Goal: Navigation & Orientation: Find specific page/section

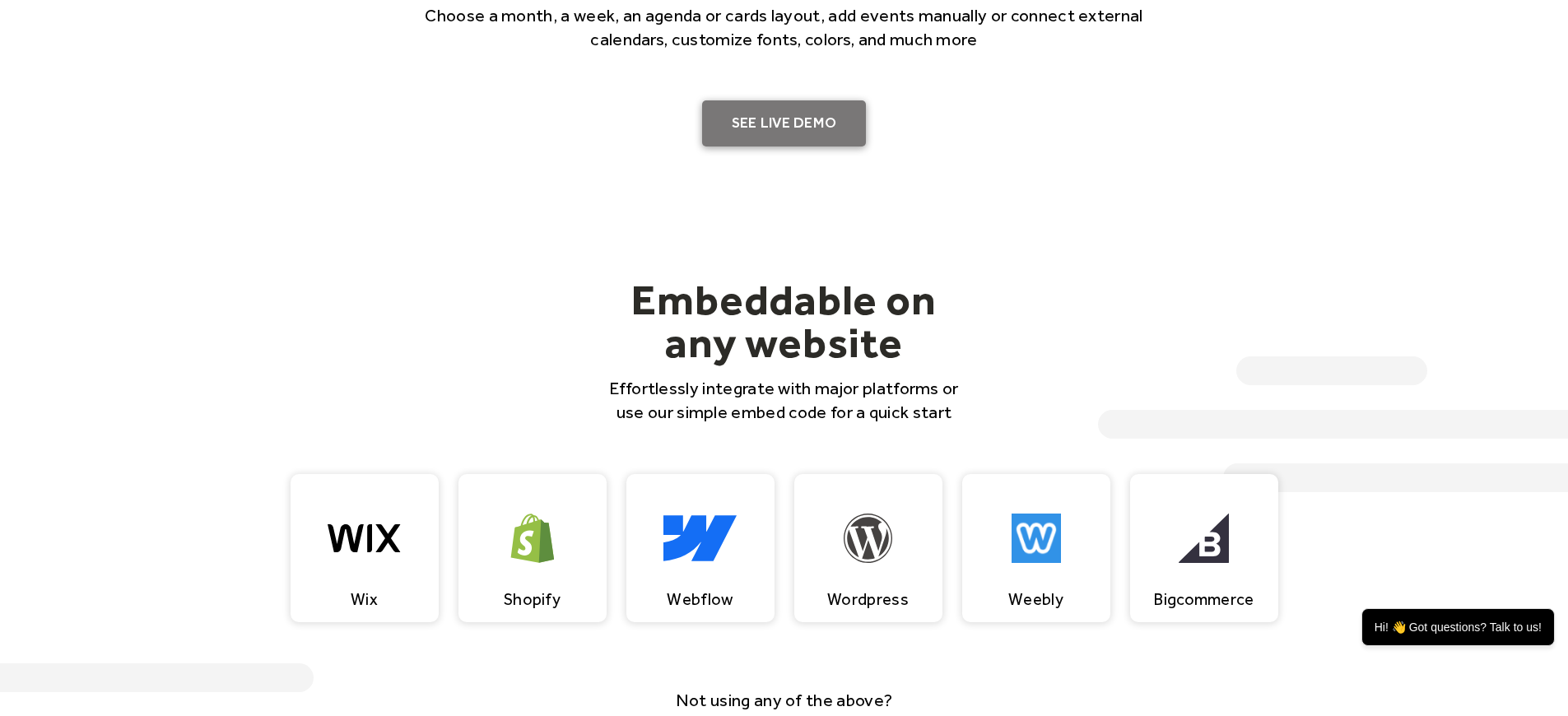
scroll to position [1355, 0]
click at [792, 114] on link "SEE LIVE DEMO" at bounding box center [784, 122] width 165 height 46
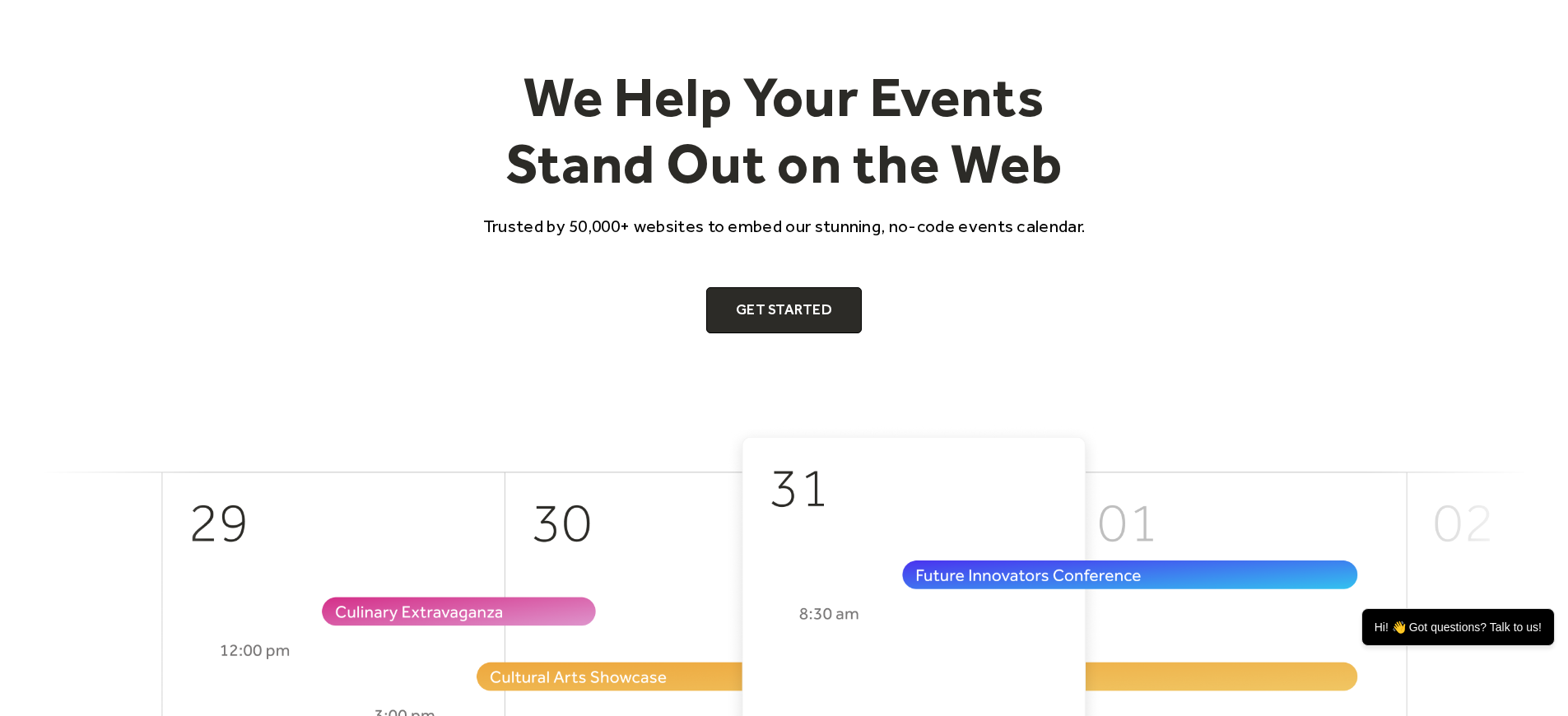
scroll to position [0, 0]
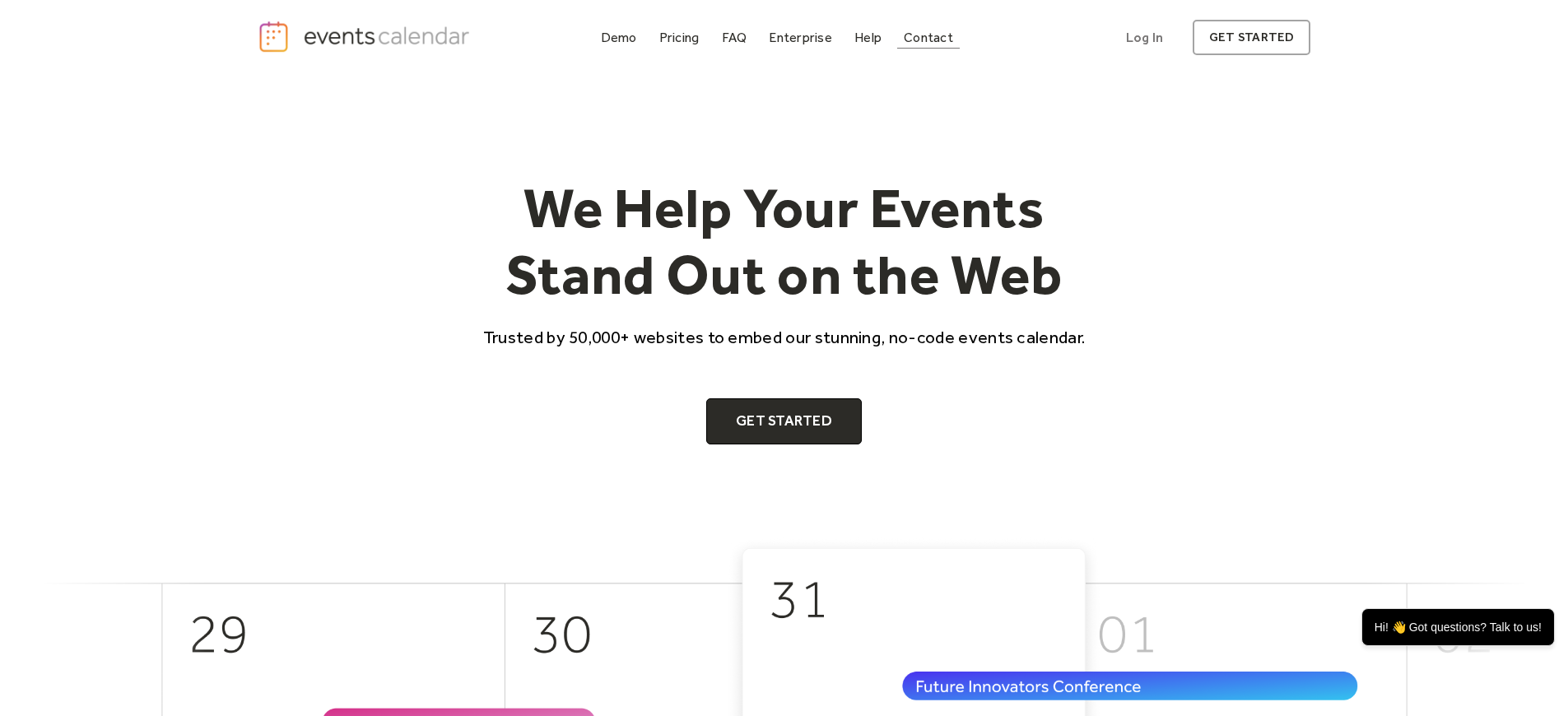
click at [912, 37] on div "Contact" at bounding box center [928, 38] width 50 height 9
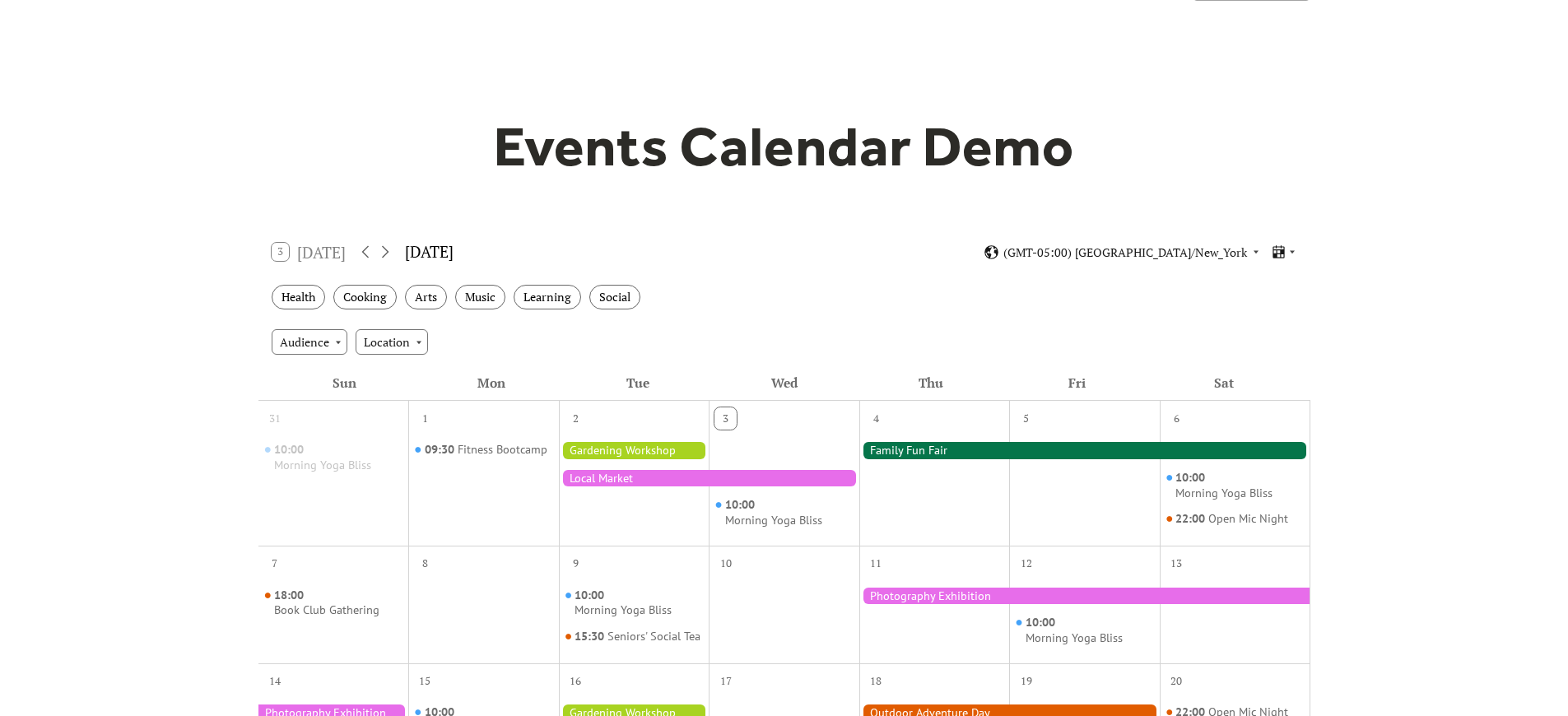
scroll to position [76, 0]
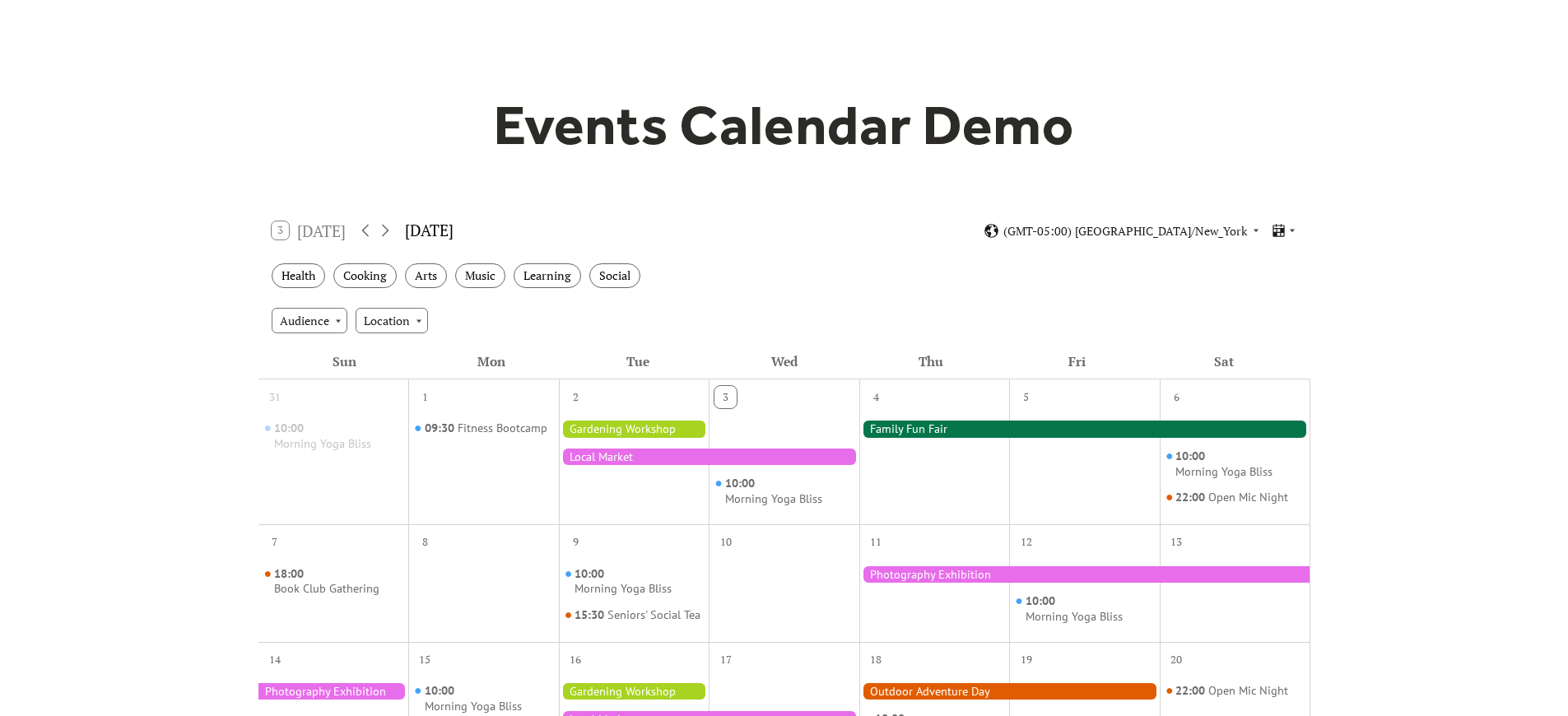
click at [917, 428] on div at bounding box center [1084, 429] width 451 height 16
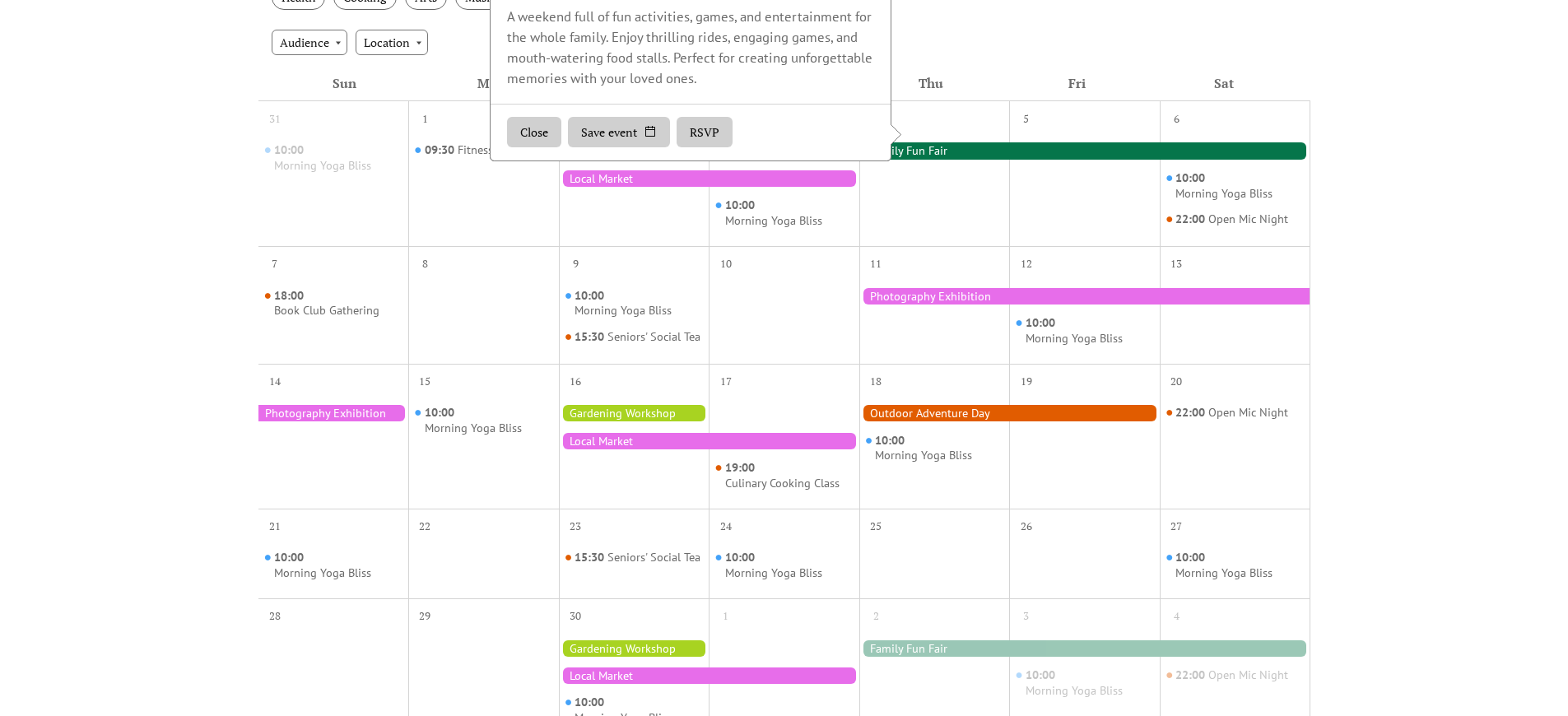
scroll to position [878, 0]
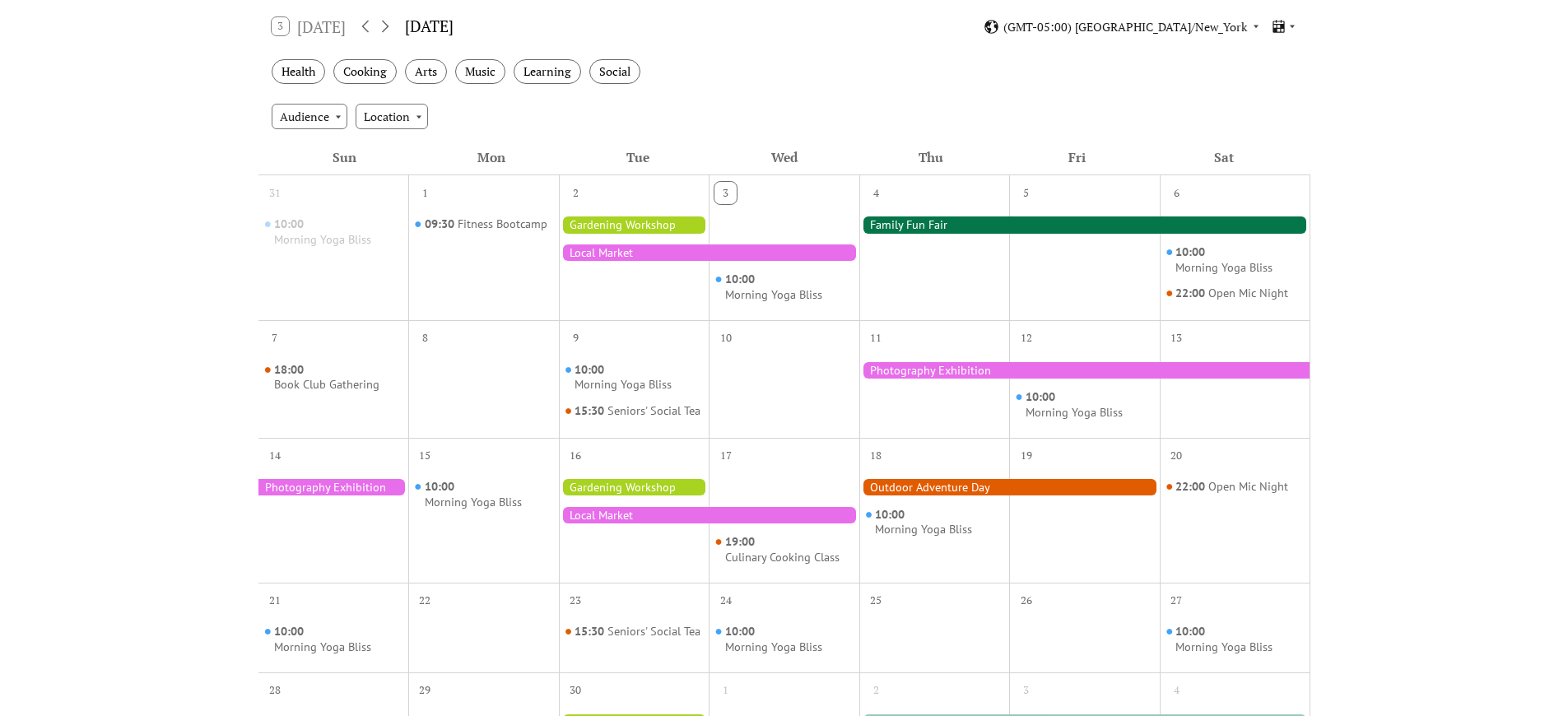
scroll to position [0, 0]
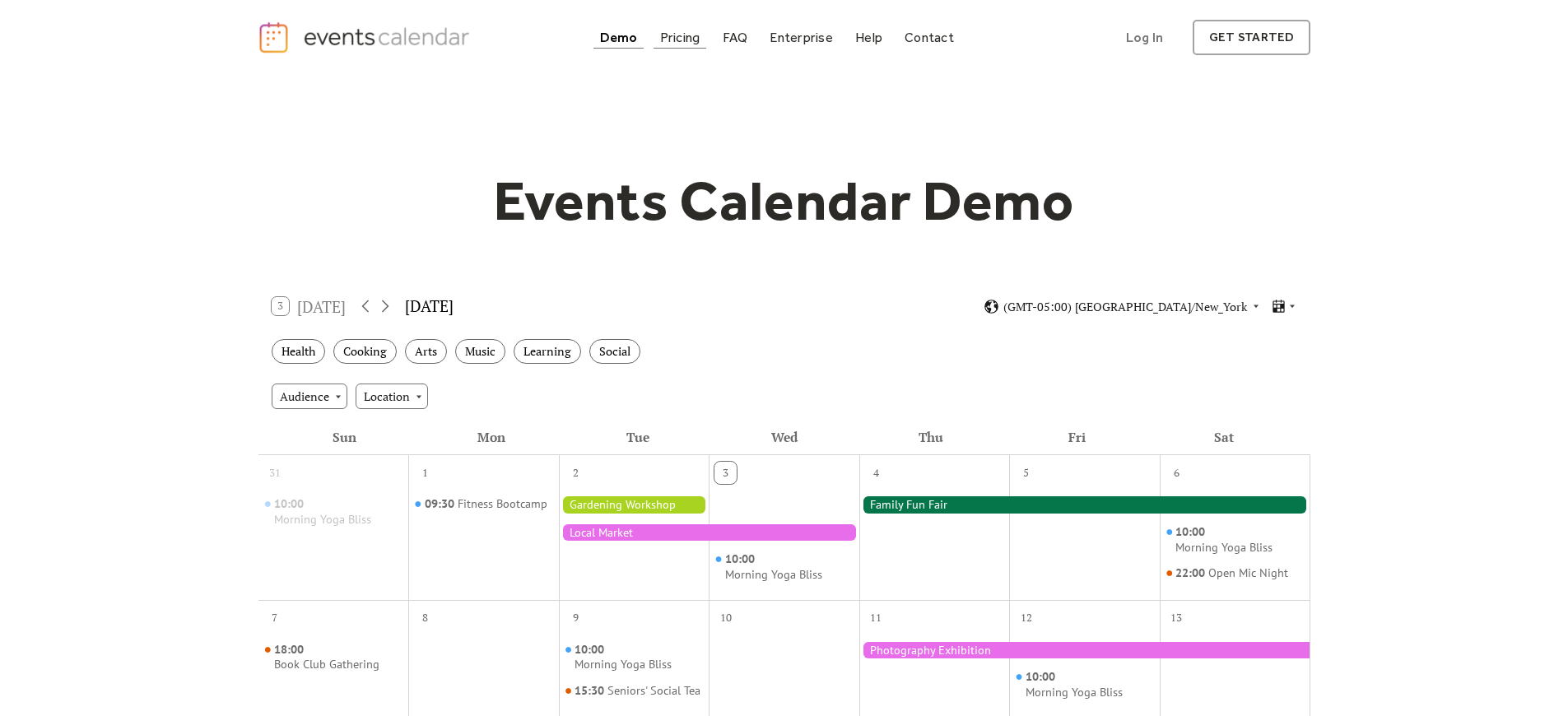
click at [693, 41] on div "Pricing" at bounding box center [680, 38] width 40 height 9
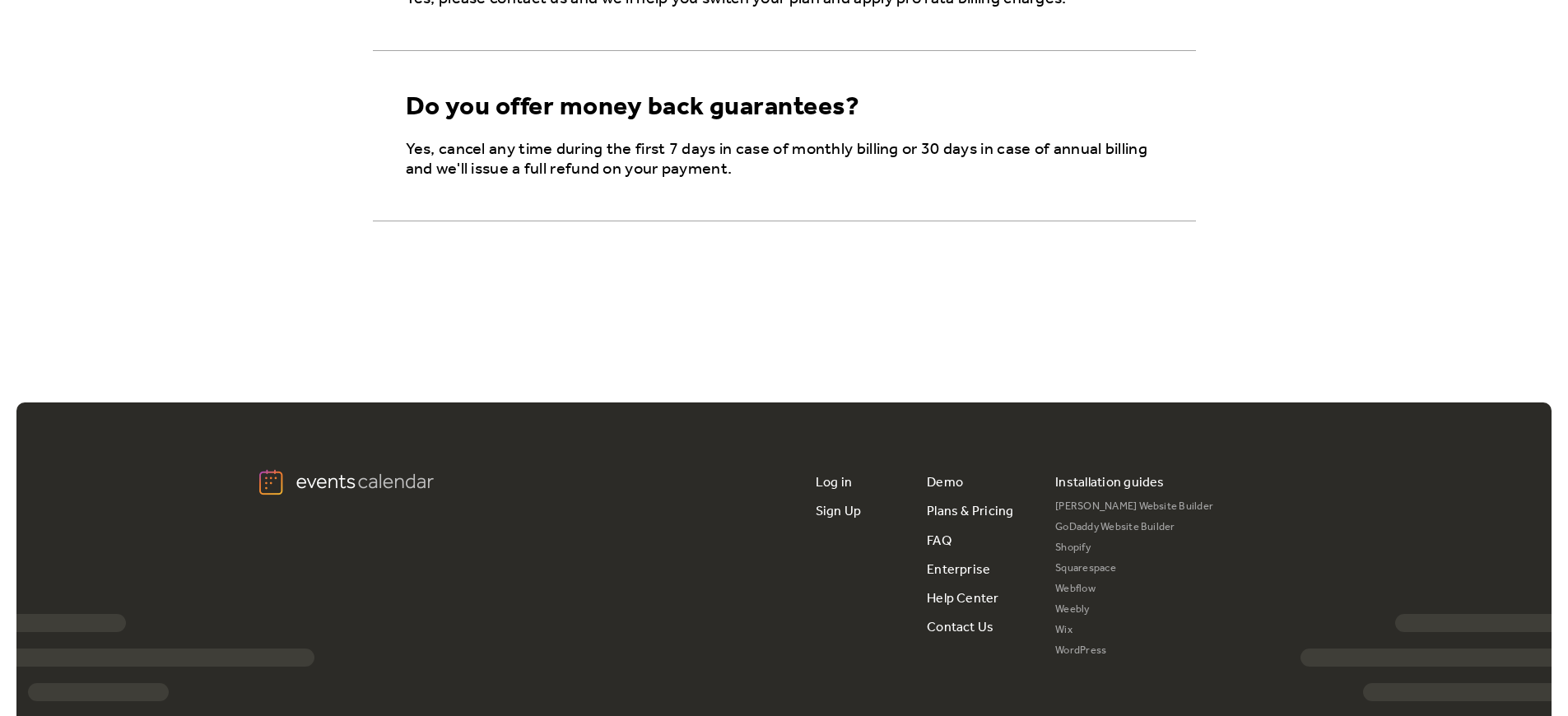
scroll to position [3086, 0]
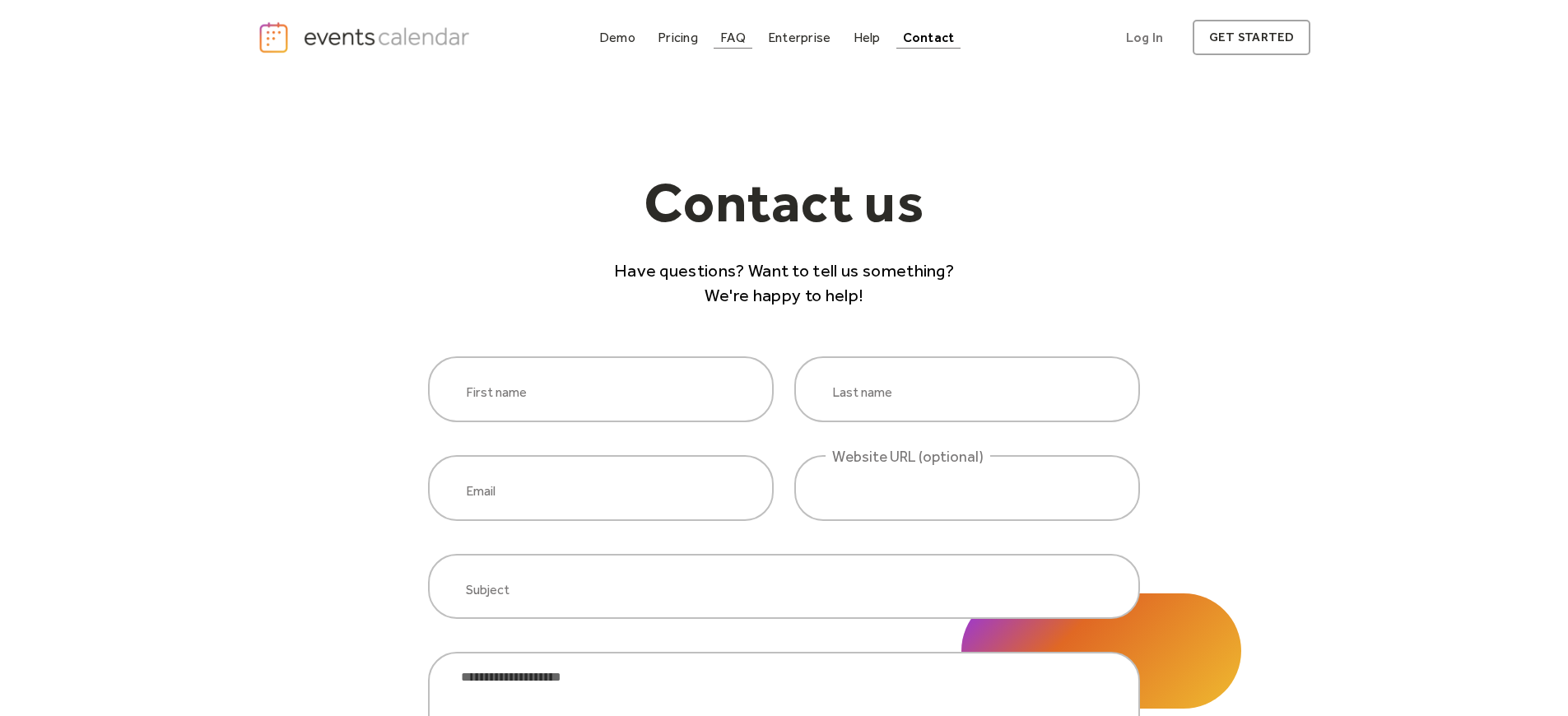
click at [740, 41] on div "FAQ" at bounding box center [733, 38] width 26 height 9
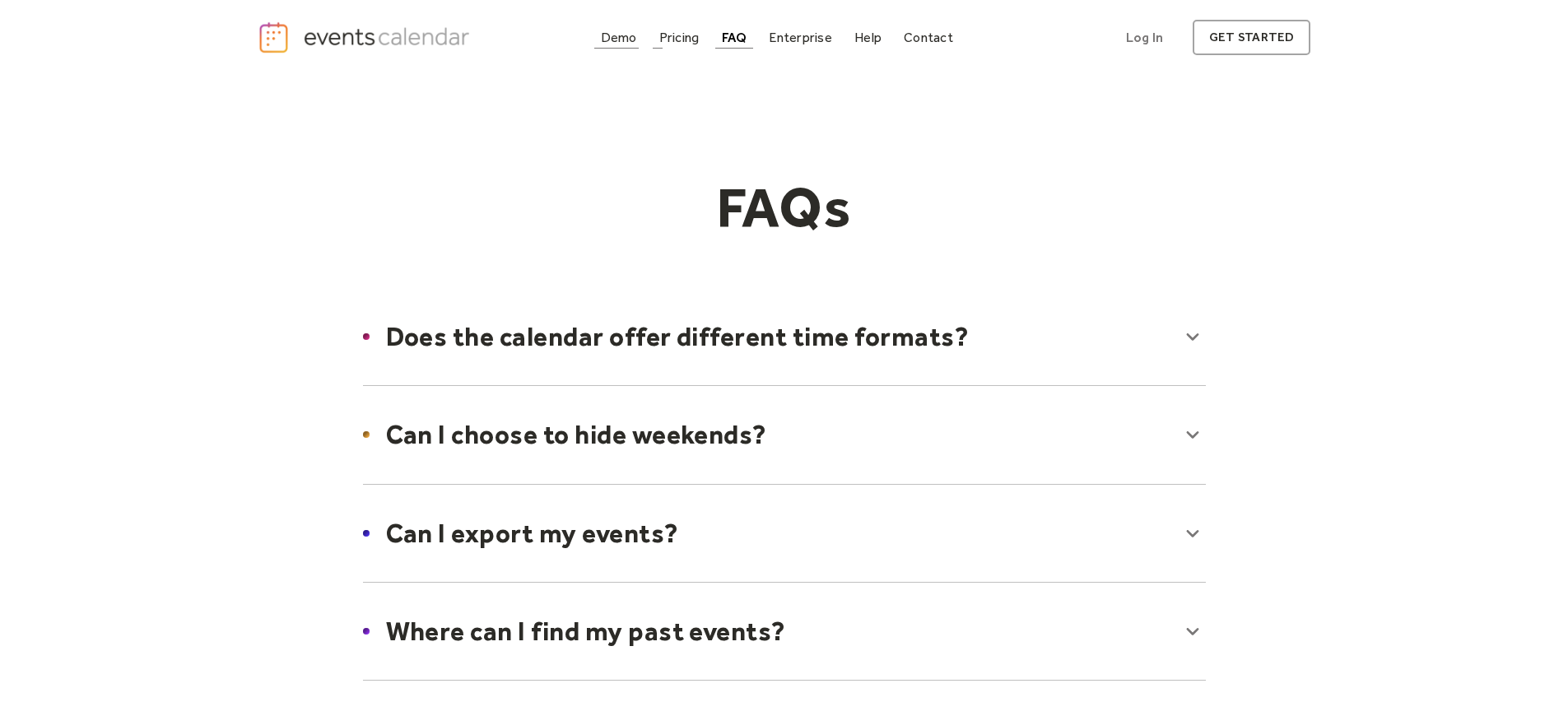
click at [616, 33] on div "Demo" at bounding box center [619, 38] width 36 height 9
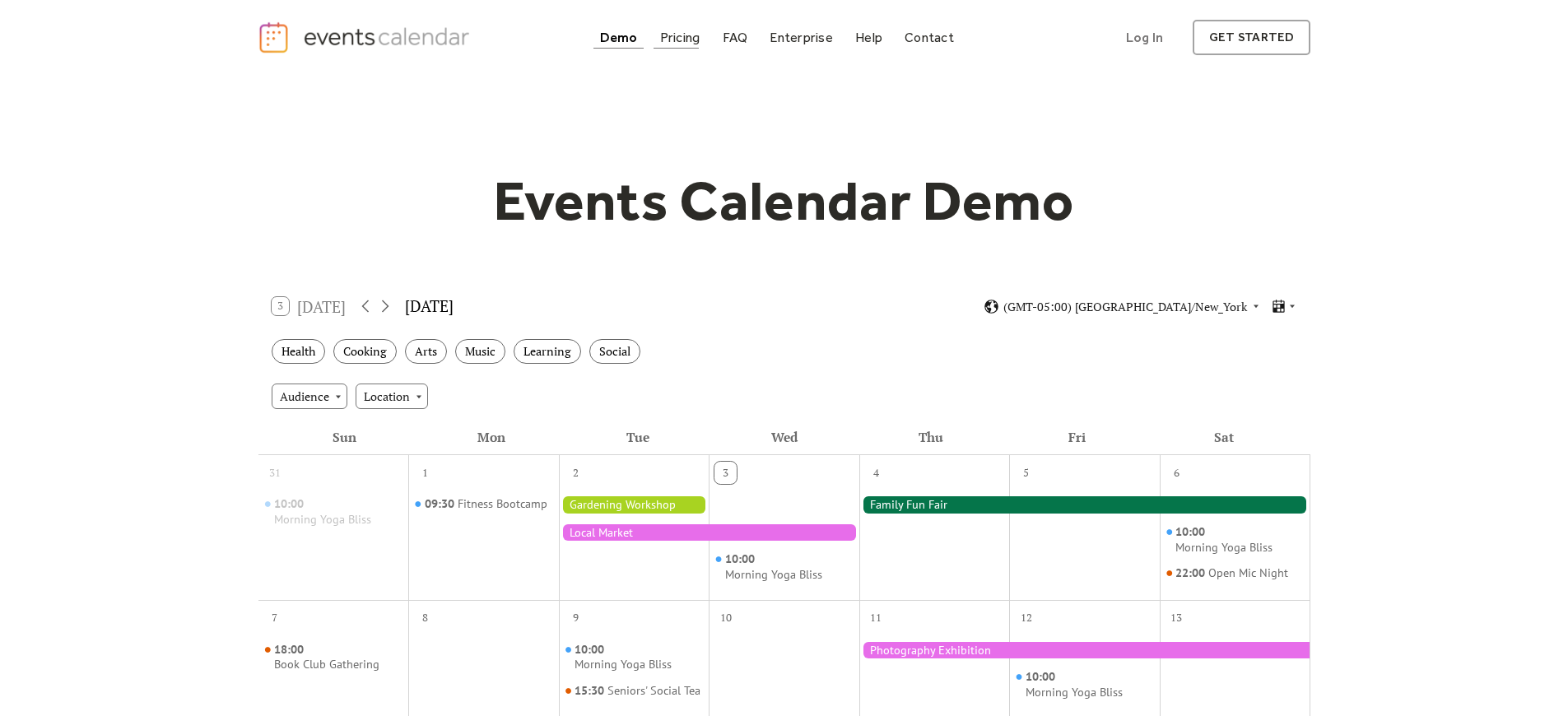
click at [675, 40] on div "Pricing" at bounding box center [680, 38] width 40 height 9
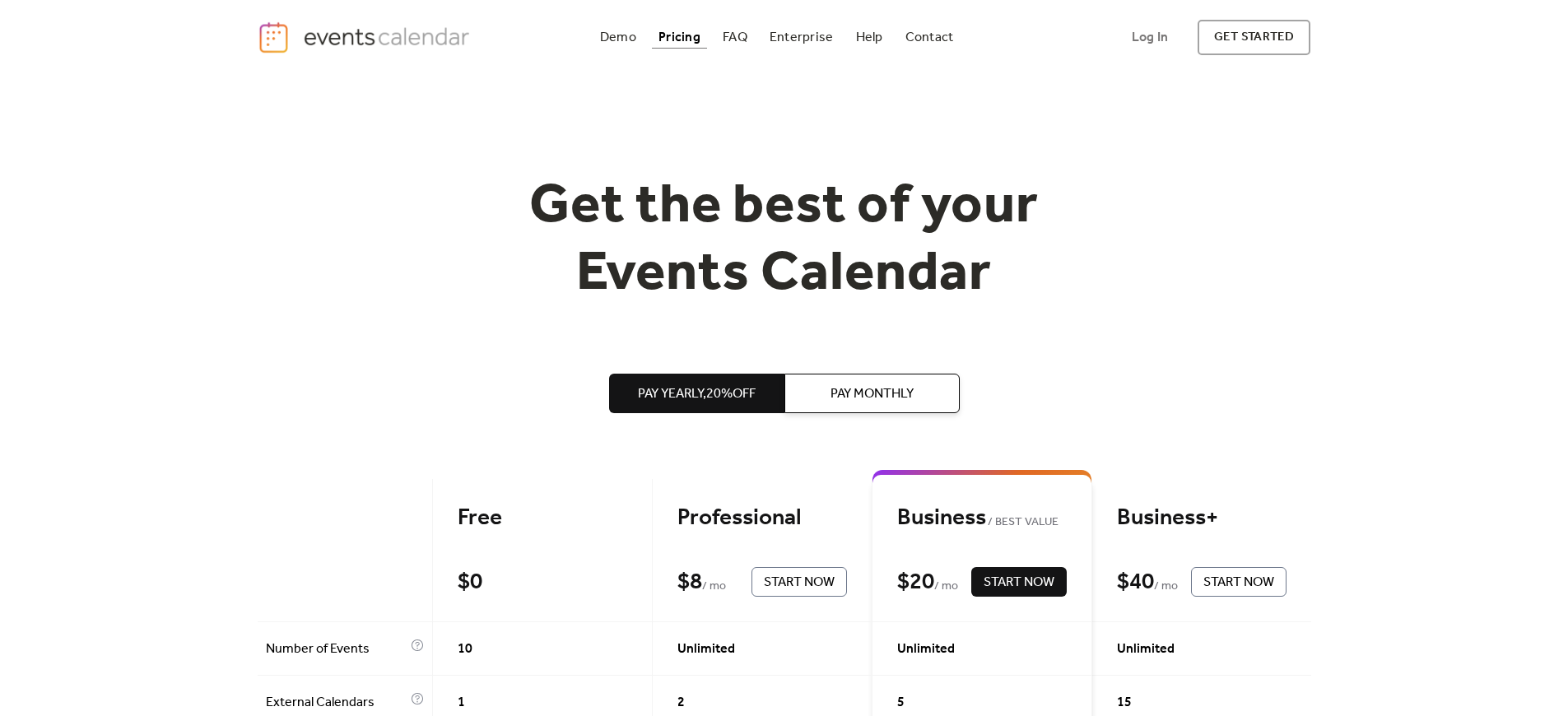
click at [452, 50] on img "home" at bounding box center [366, 37] width 217 height 33
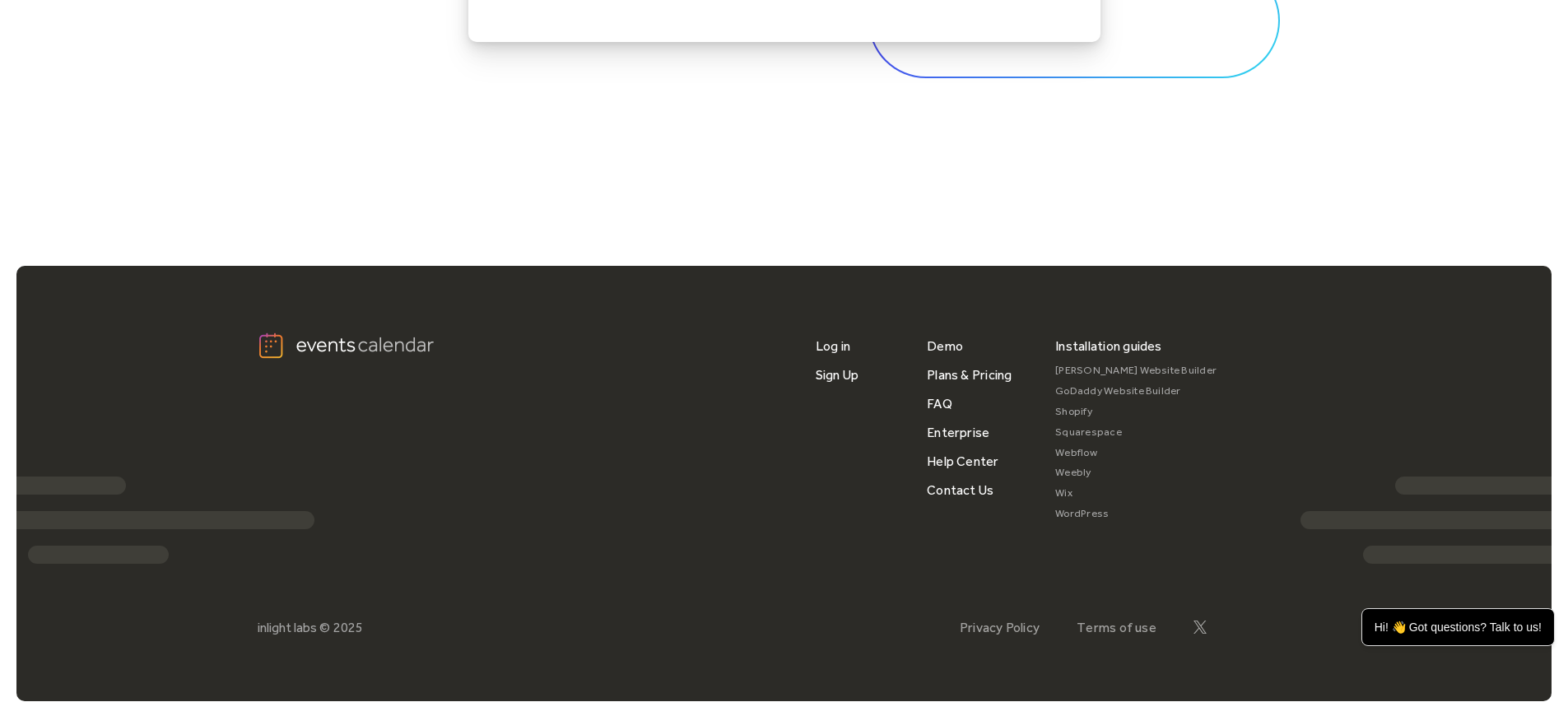
scroll to position [5573, 0]
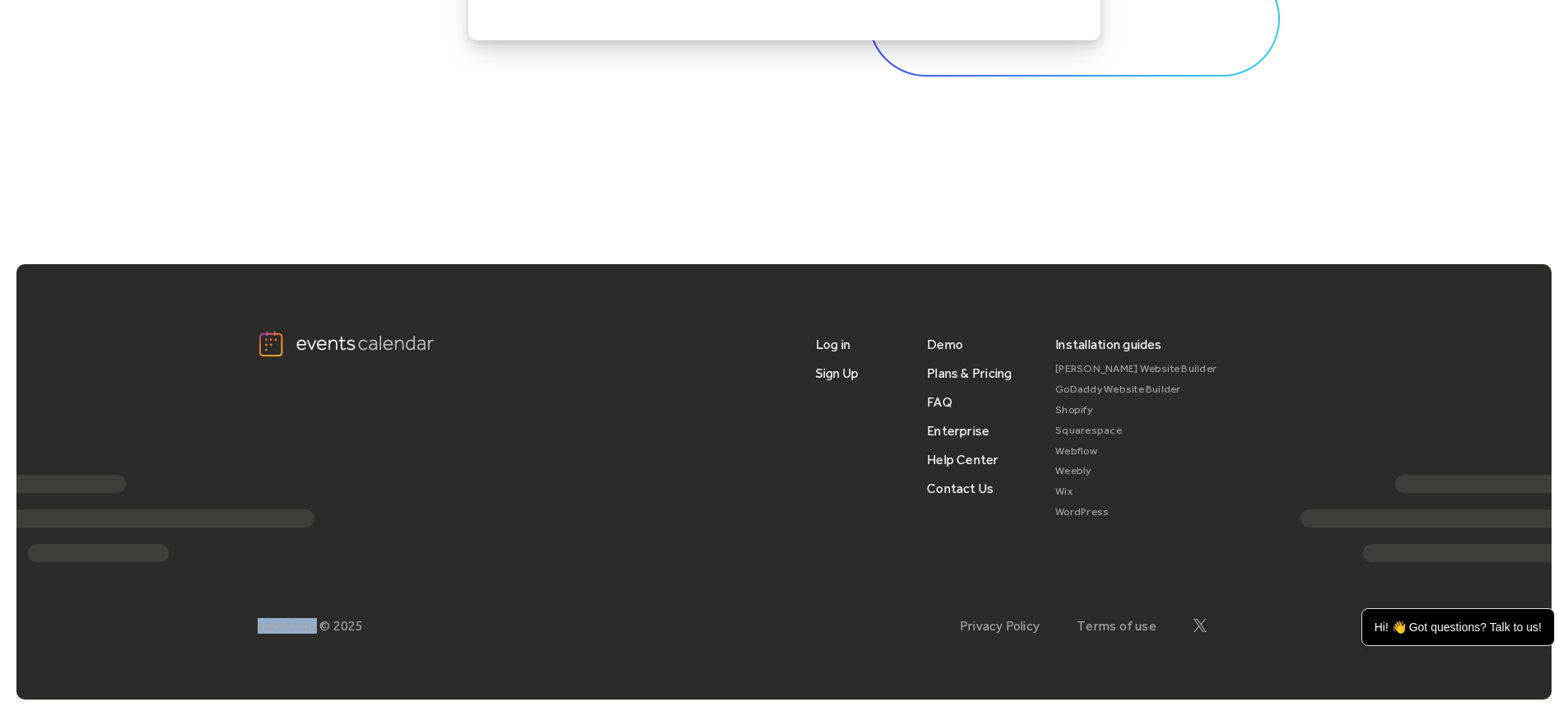
drag, startPoint x: 247, startPoint y: 627, endPoint x: 317, endPoint y: 620, distance: 70.3
click at [317, 620] on div "Log in Sign Up Demo Plans & Pricing FAQ Enterprise Help Center Contact Us Insta…" at bounding box center [783, 482] width 1535 height 435
copy div "inlight labs"
